Goal: Task Accomplishment & Management: Manage account settings

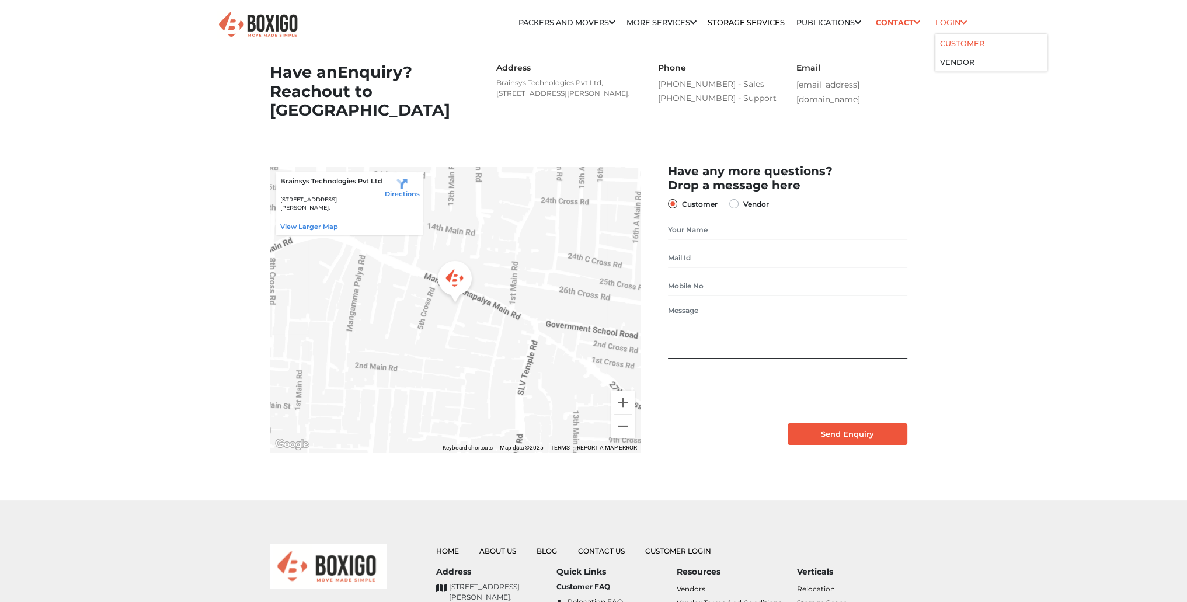
click at [952, 47] on link "Customer" at bounding box center [962, 43] width 44 height 9
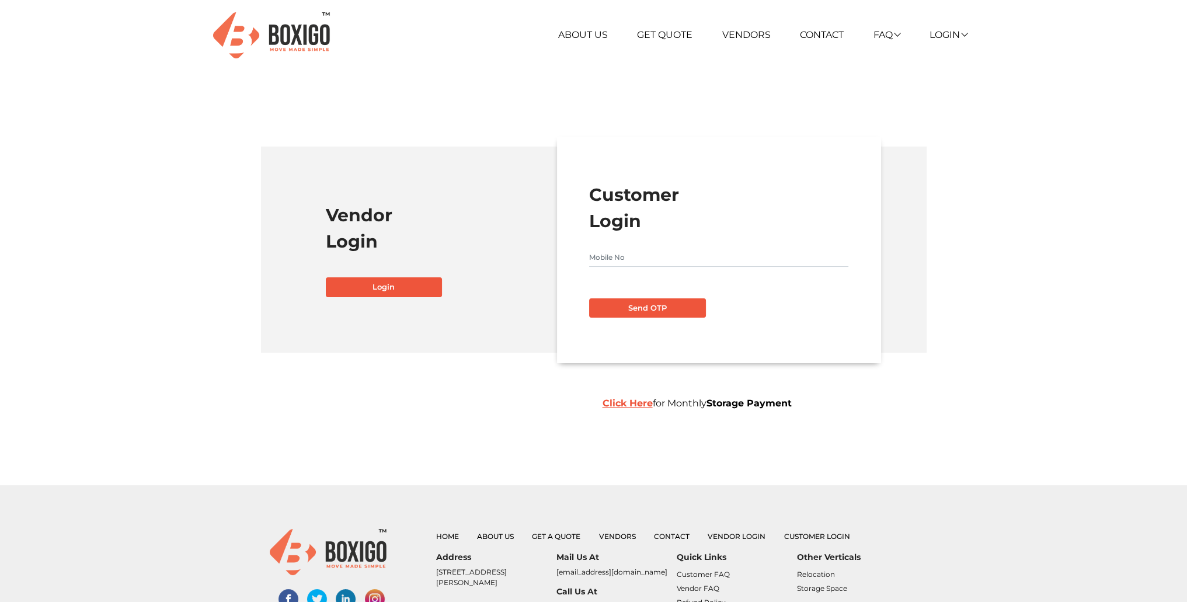
click at [619, 223] on h1 "Customer Login" at bounding box center [718, 208] width 259 height 53
click at [619, 252] on input "text" at bounding box center [718, 257] width 259 height 19
type input "9998010784"
click at [626, 303] on button "Send OTP" at bounding box center [647, 308] width 117 height 20
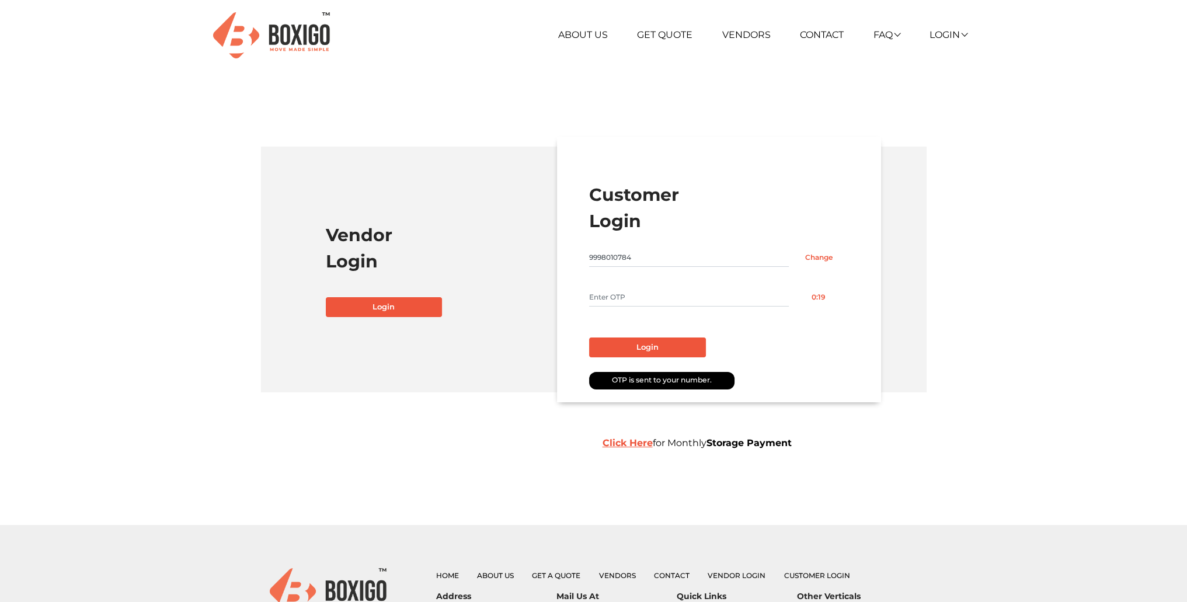
click at [626, 303] on input "text" at bounding box center [689, 297] width 200 height 19
type input "8225"
click at [645, 353] on button "Login" at bounding box center [647, 347] width 117 height 20
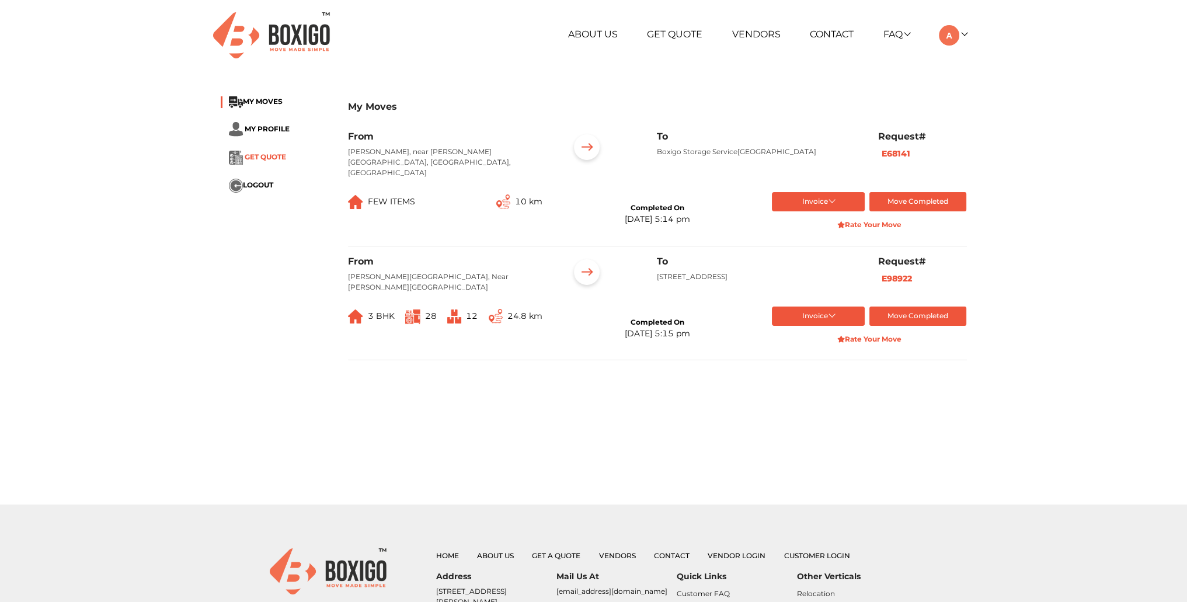
click at [271, 153] on span "GET QUOTE" at bounding box center [265, 156] width 41 height 9
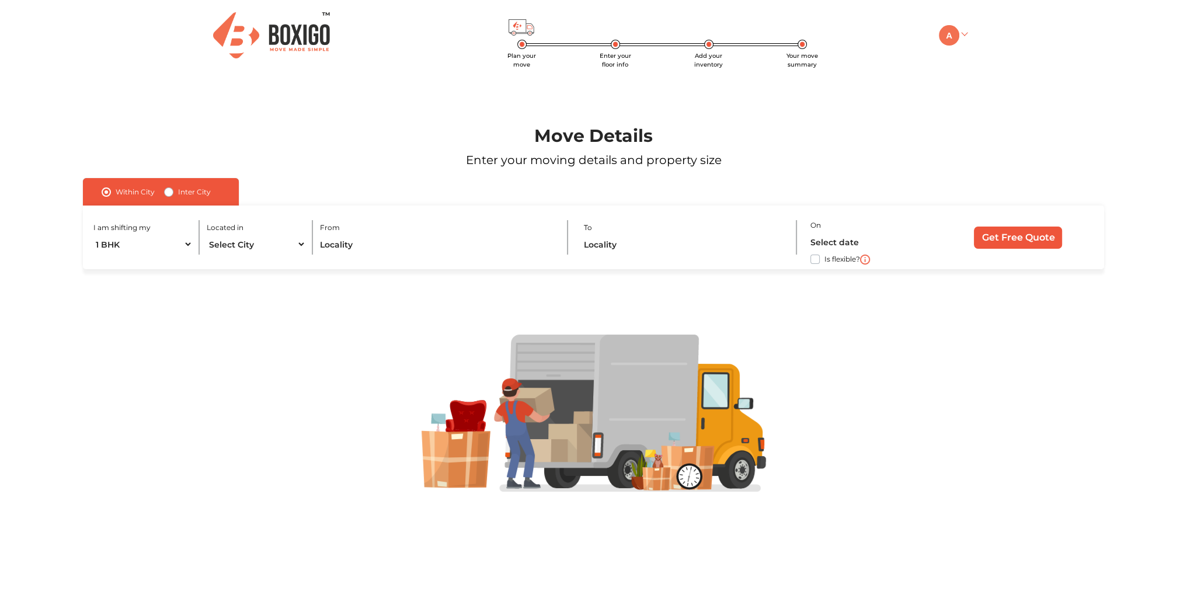
click at [938, 34] on img at bounding box center [948, 35] width 20 height 20
click at [965, 56] on link "My Moves" at bounding box center [984, 52] width 93 height 22
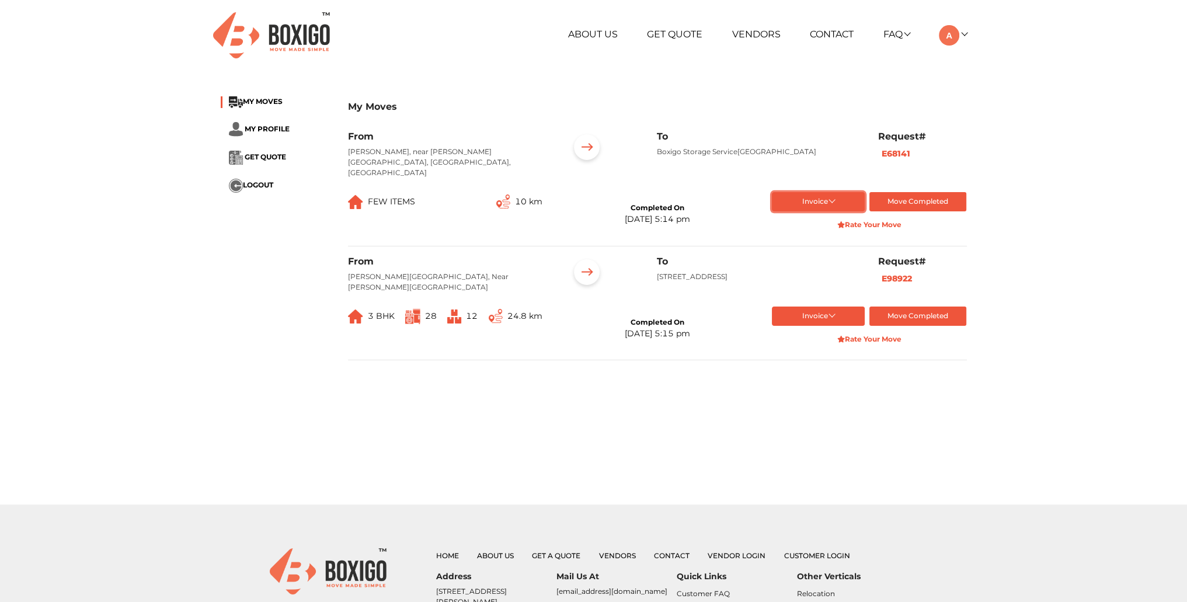
click at [822, 192] on button "Invoice" at bounding box center [818, 201] width 93 height 19
click at [821, 353] on div "My Moves From Jana Jeeva Orchid, near Christ Global School, KR Puram., Halehall…" at bounding box center [657, 233] width 636 height 274
click at [839, 310] on button "Invoice" at bounding box center [818, 315] width 93 height 19
click at [822, 362] on button "Final Invoice Bill" at bounding box center [819, 371] width 95 height 18
click at [832, 194] on button "Invoice" at bounding box center [818, 201] width 93 height 19
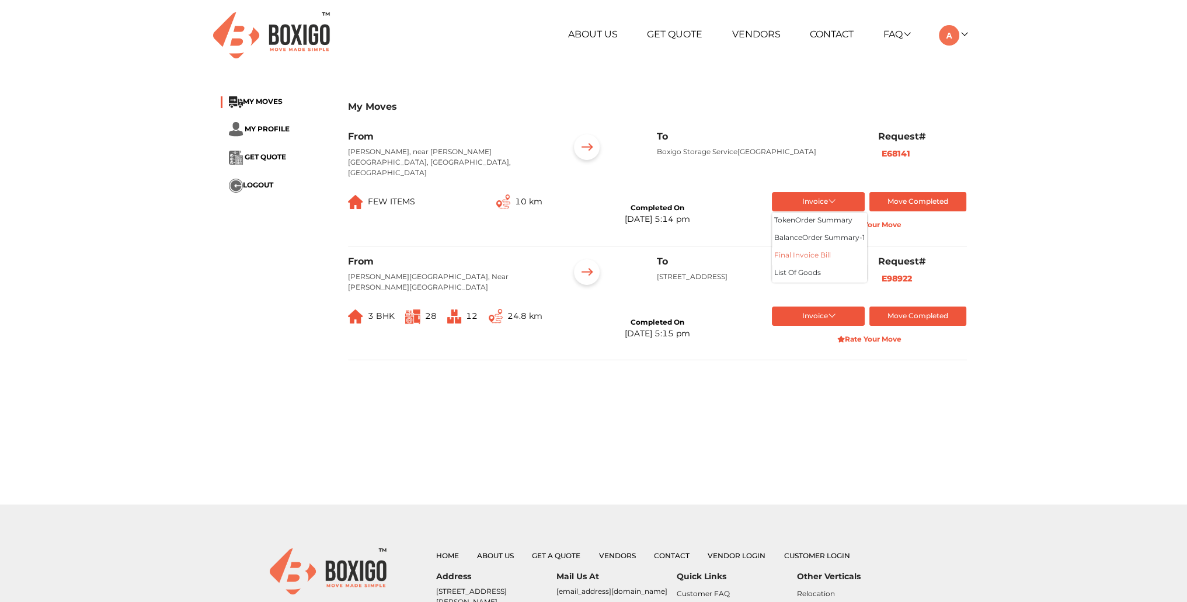
click at [816, 247] on button "Final Invoice Bill" at bounding box center [819, 256] width 95 height 18
click at [598, 34] on link "About Us" at bounding box center [593, 34] width 50 height 11
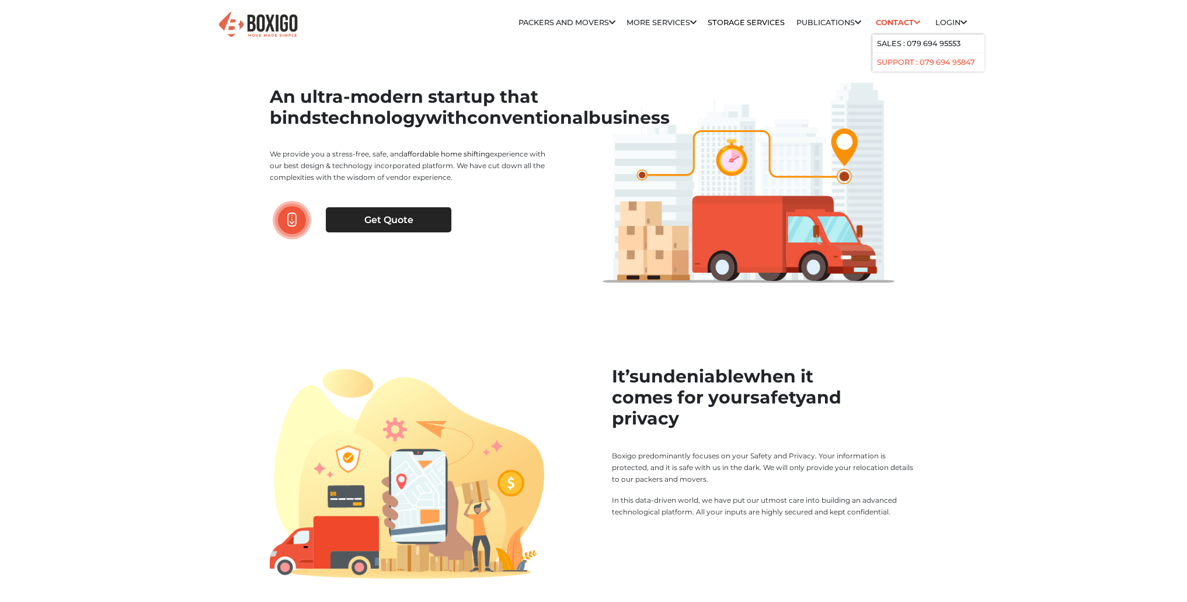
click at [906, 60] on link "Support : 079 694 95847" at bounding box center [926, 62] width 98 height 9
